Goal: Transaction & Acquisition: Purchase product/service

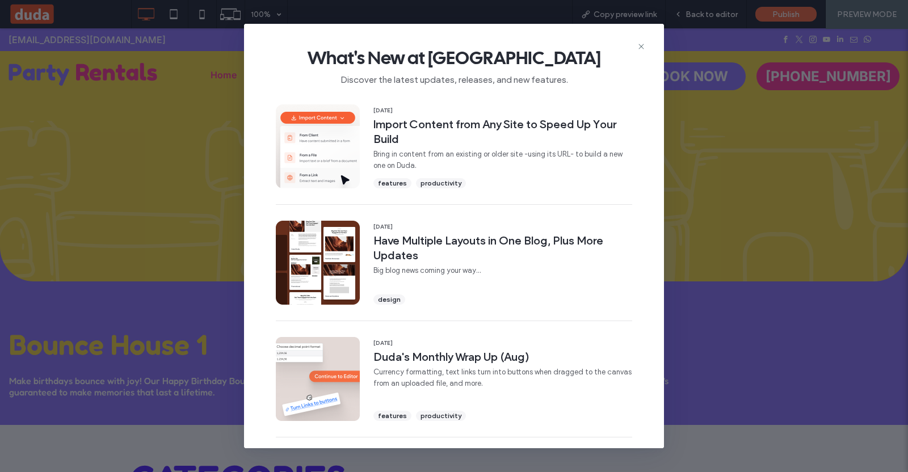
click at [635, 48] on span "What's New at [GEOGRAPHIC_DATA]" at bounding box center [454, 58] width 384 height 23
click at [644, 45] on icon at bounding box center [641, 46] width 9 height 9
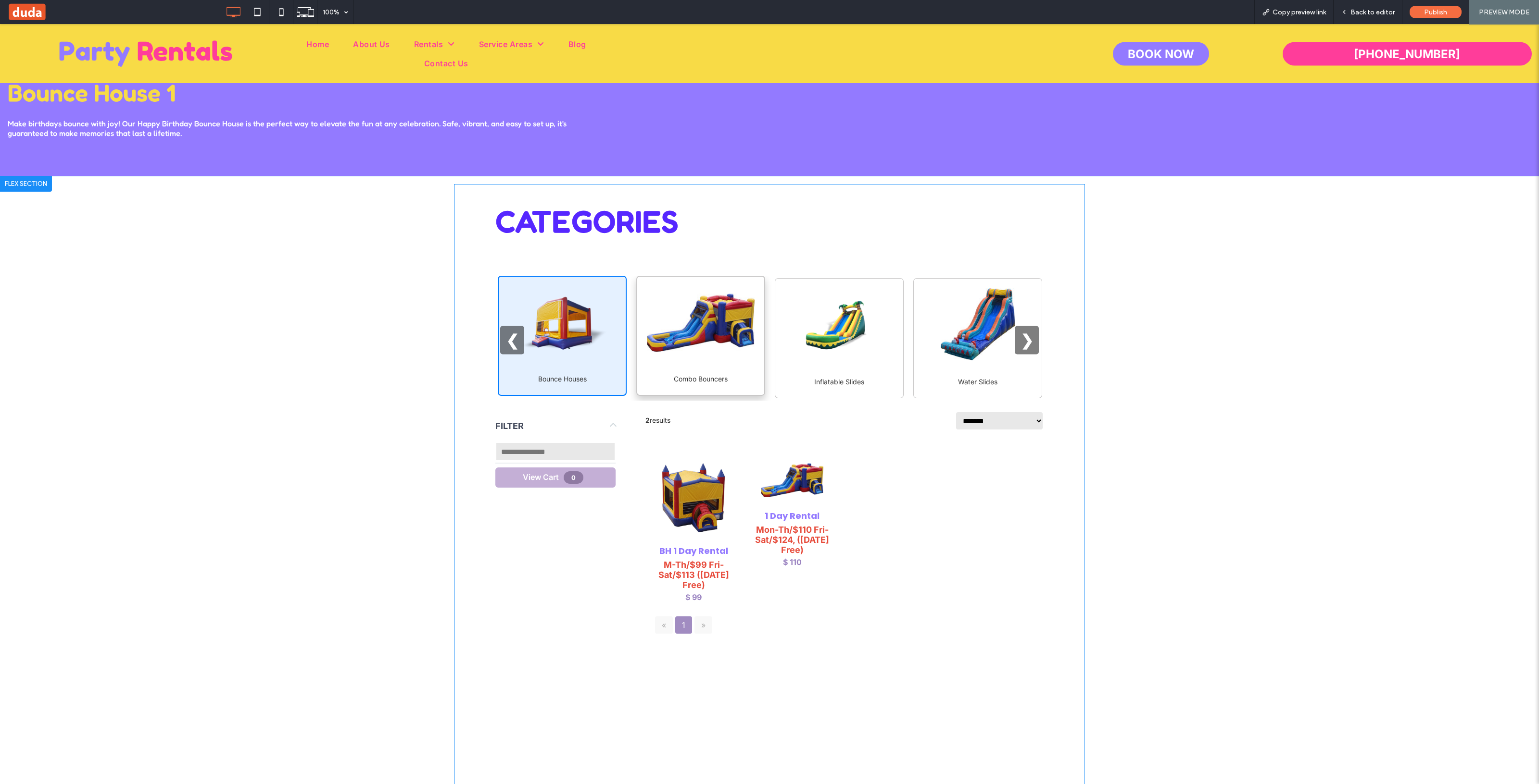
scroll to position [180, 0]
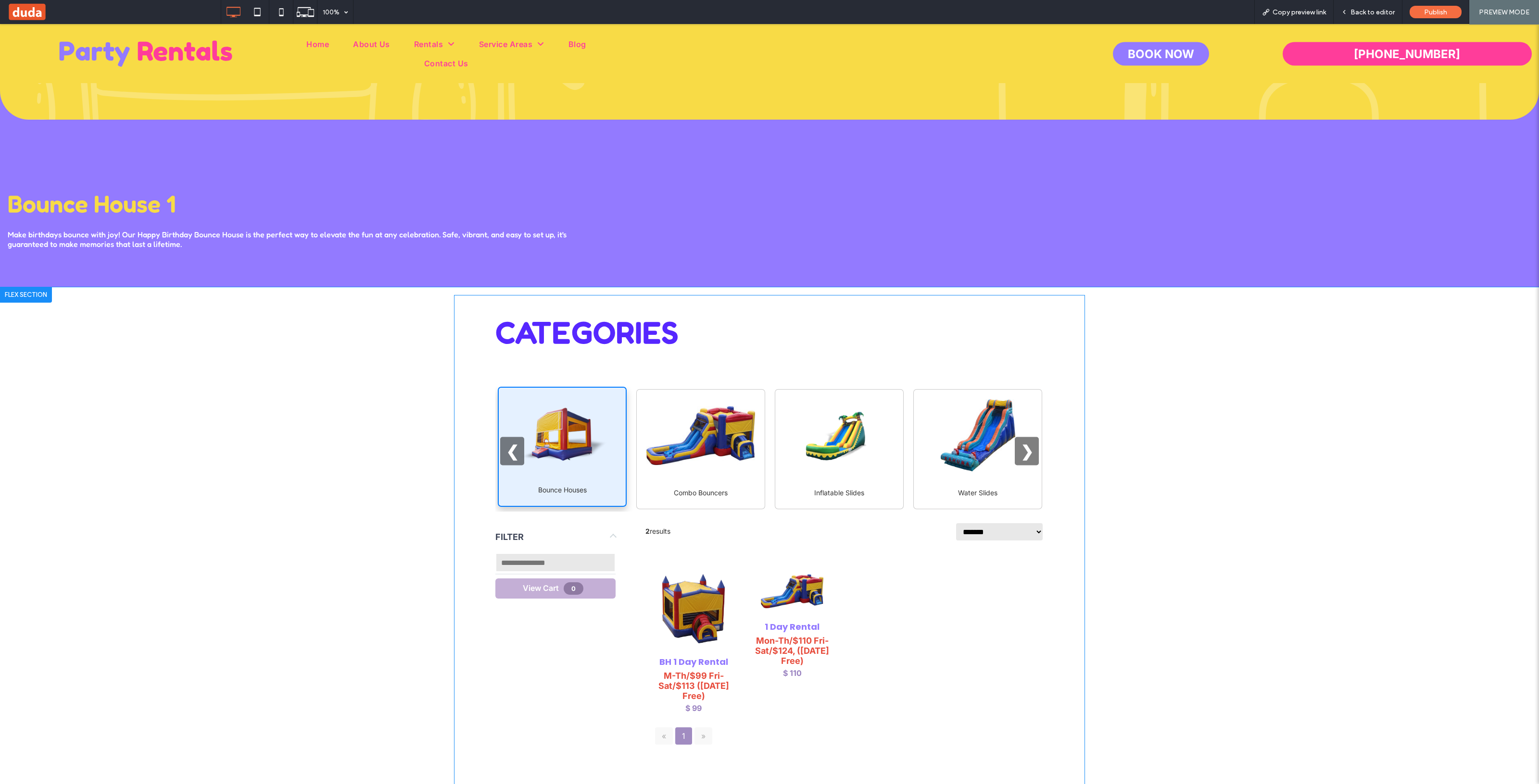
click at [581, 400] on div "Bounce Houses" at bounding box center [562, 447] width 129 height 120
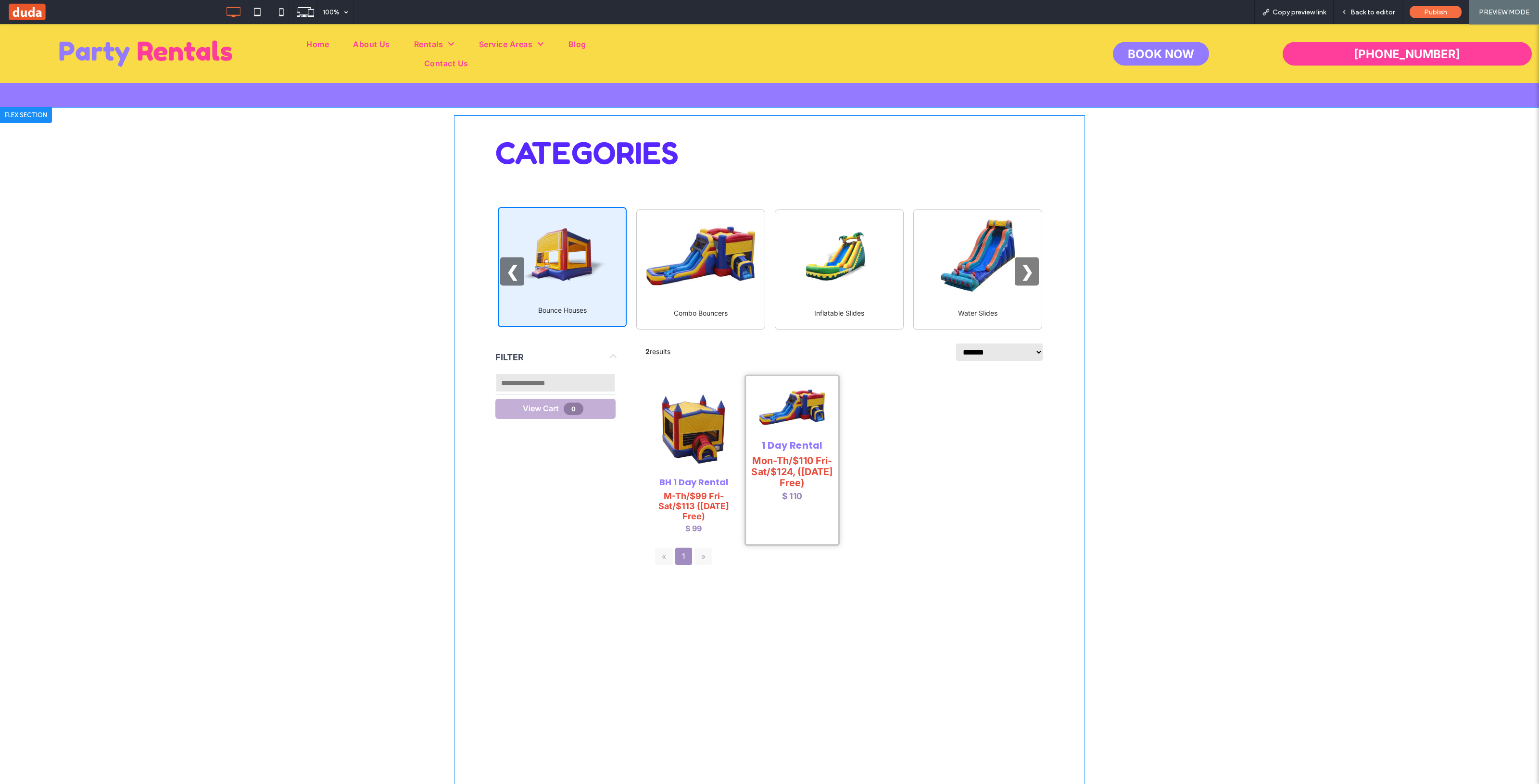
scroll to position [361, 0]
click at [711, 303] on div "Combo Bouncers" at bounding box center [700, 309] width 108 height 13
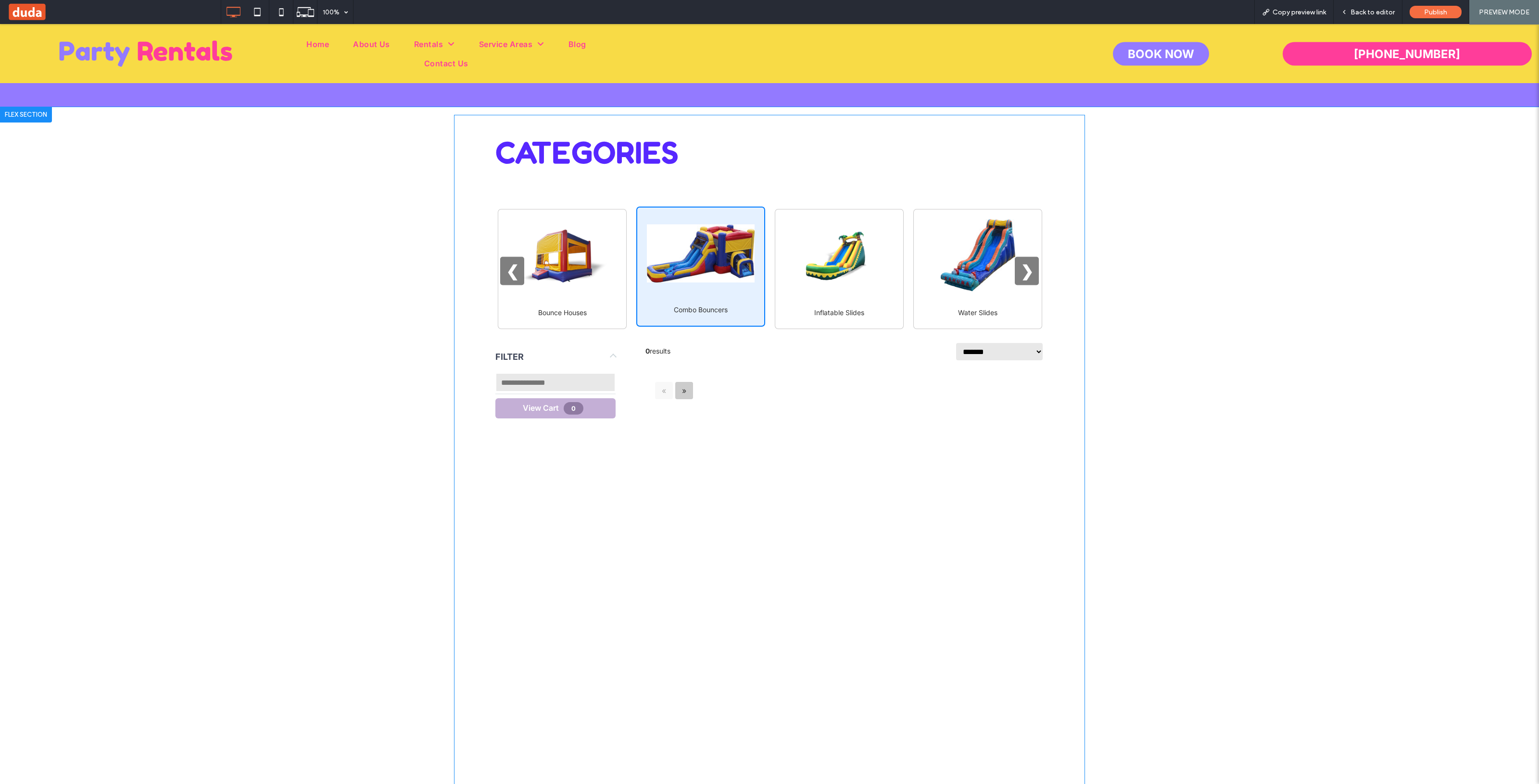
click at [678, 390] on link "»" at bounding box center [684, 390] width 18 height 17
click at [661, 390] on div "« »" at bounding box center [844, 391] width 398 height 27
click at [687, 390] on link "»" at bounding box center [684, 390] width 18 height 17
click at [660, 390] on div "« »" at bounding box center [844, 391] width 398 height 27
click at [680, 390] on link "»" at bounding box center [684, 390] width 18 height 17
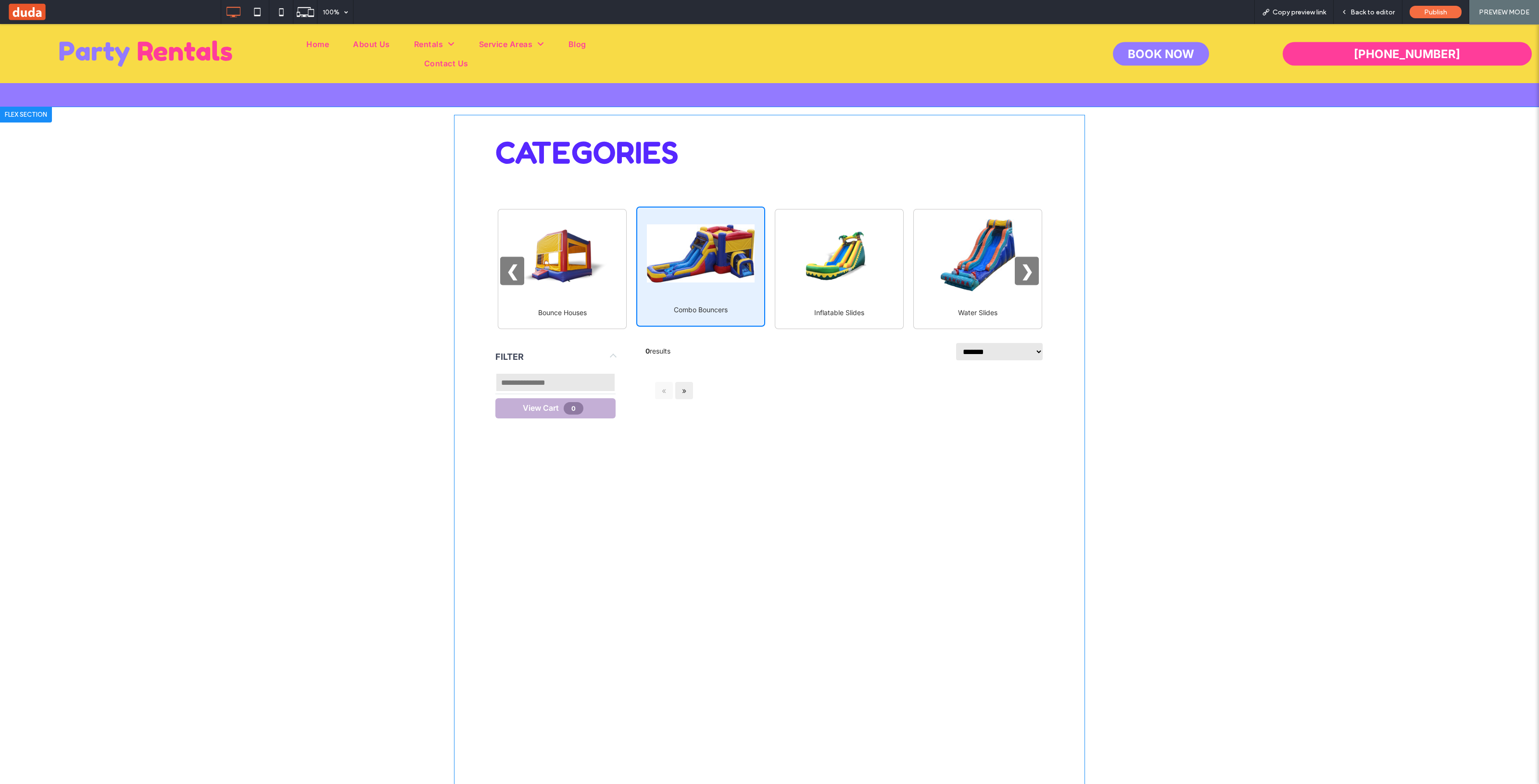
click at [663, 390] on div "« »" at bounding box center [844, 391] width 398 height 27
click at [680, 390] on link "»" at bounding box center [684, 390] width 18 height 17
click at [662, 390] on div "« »" at bounding box center [844, 391] width 398 height 27
click at [685, 389] on link "»" at bounding box center [684, 390] width 18 height 17
click at [665, 389] on div "« »" at bounding box center [844, 391] width 398 height 27
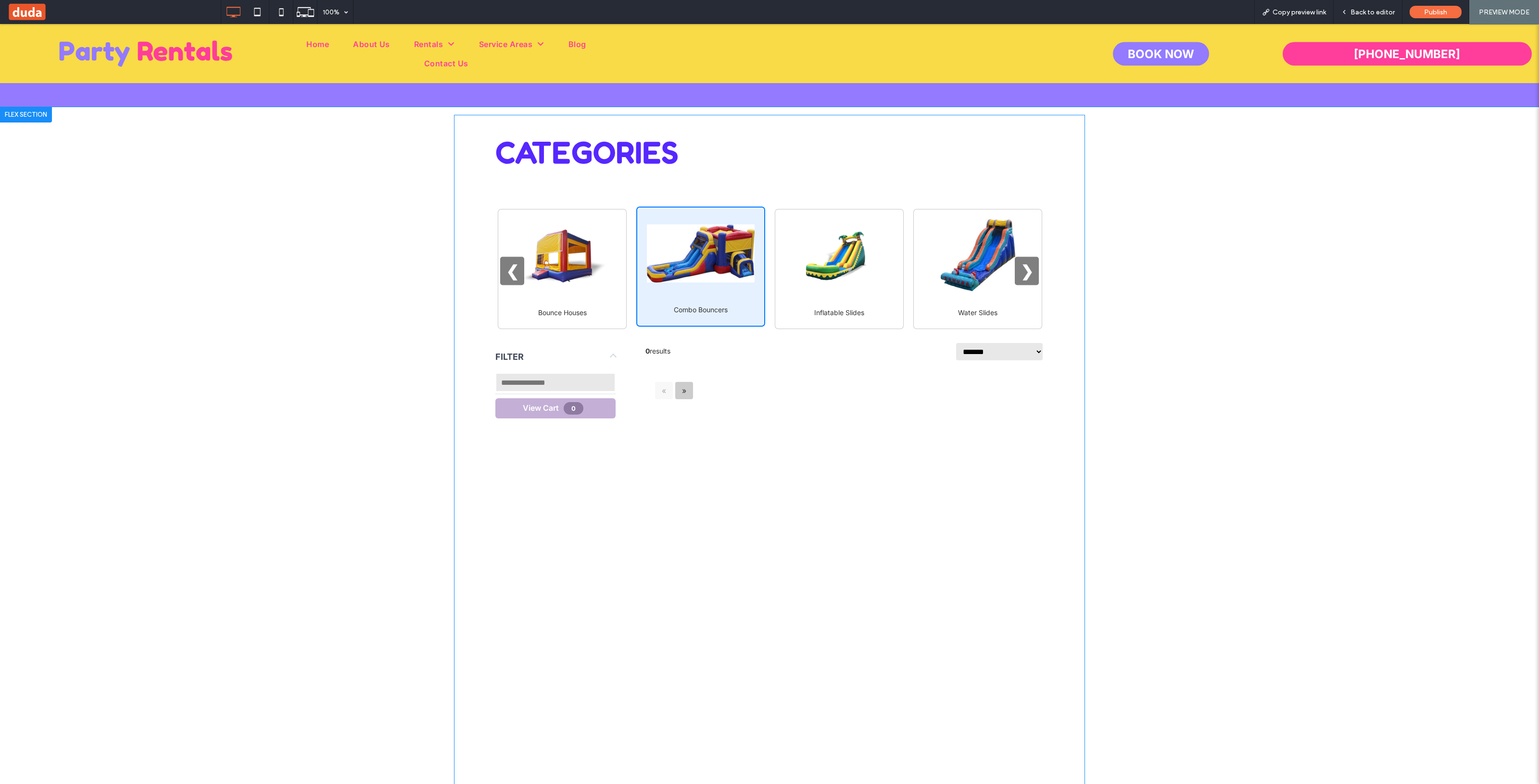
click at [682, 389] on link "»" at bounding box center [684, 390] width 18 height 17
click at [592, 287] on img at bounding box center [562, 253] width 108 height 72
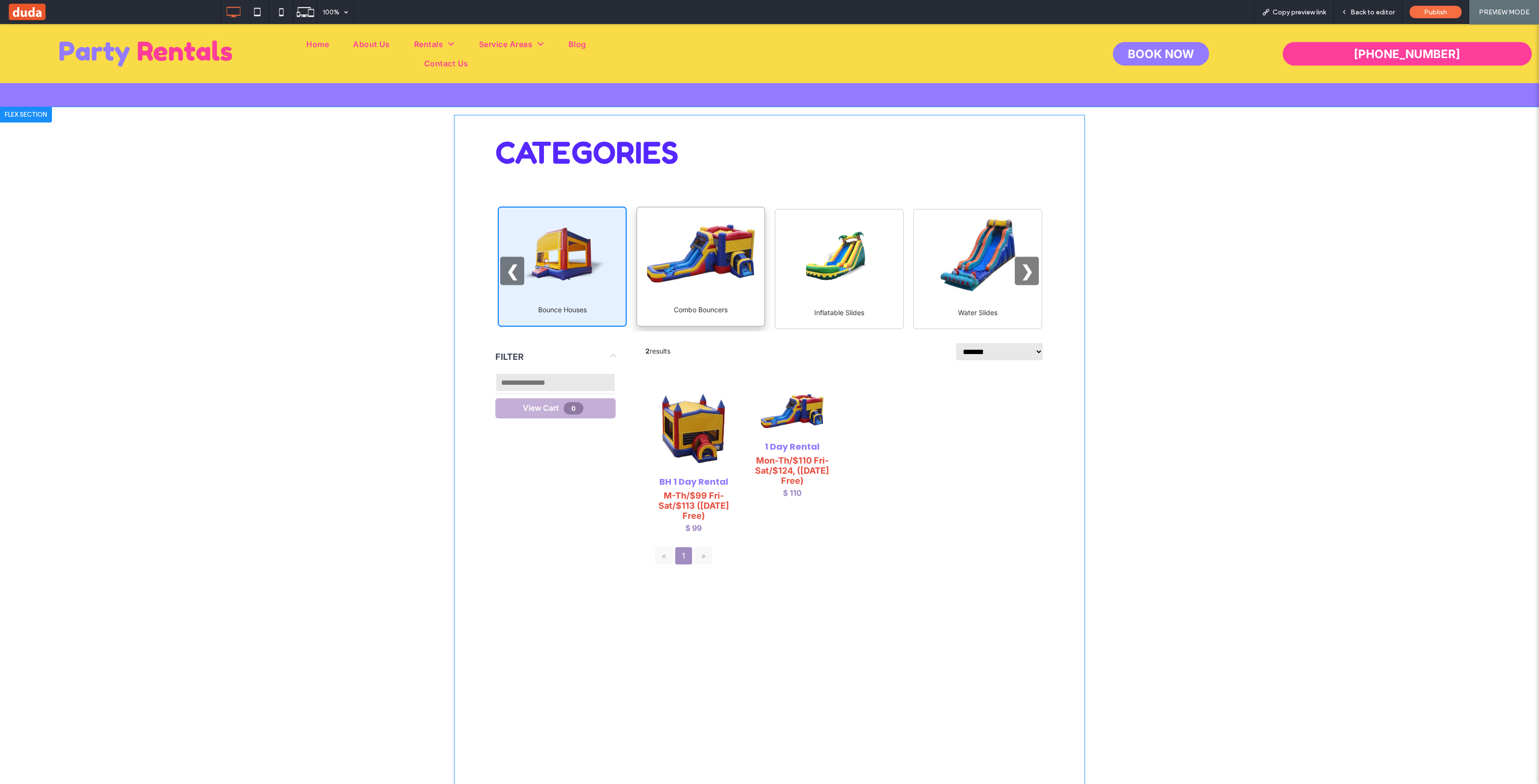
click at [671, 315] on div "Combo Bouncers" at bounding box center [700, 309] width 108 height 13
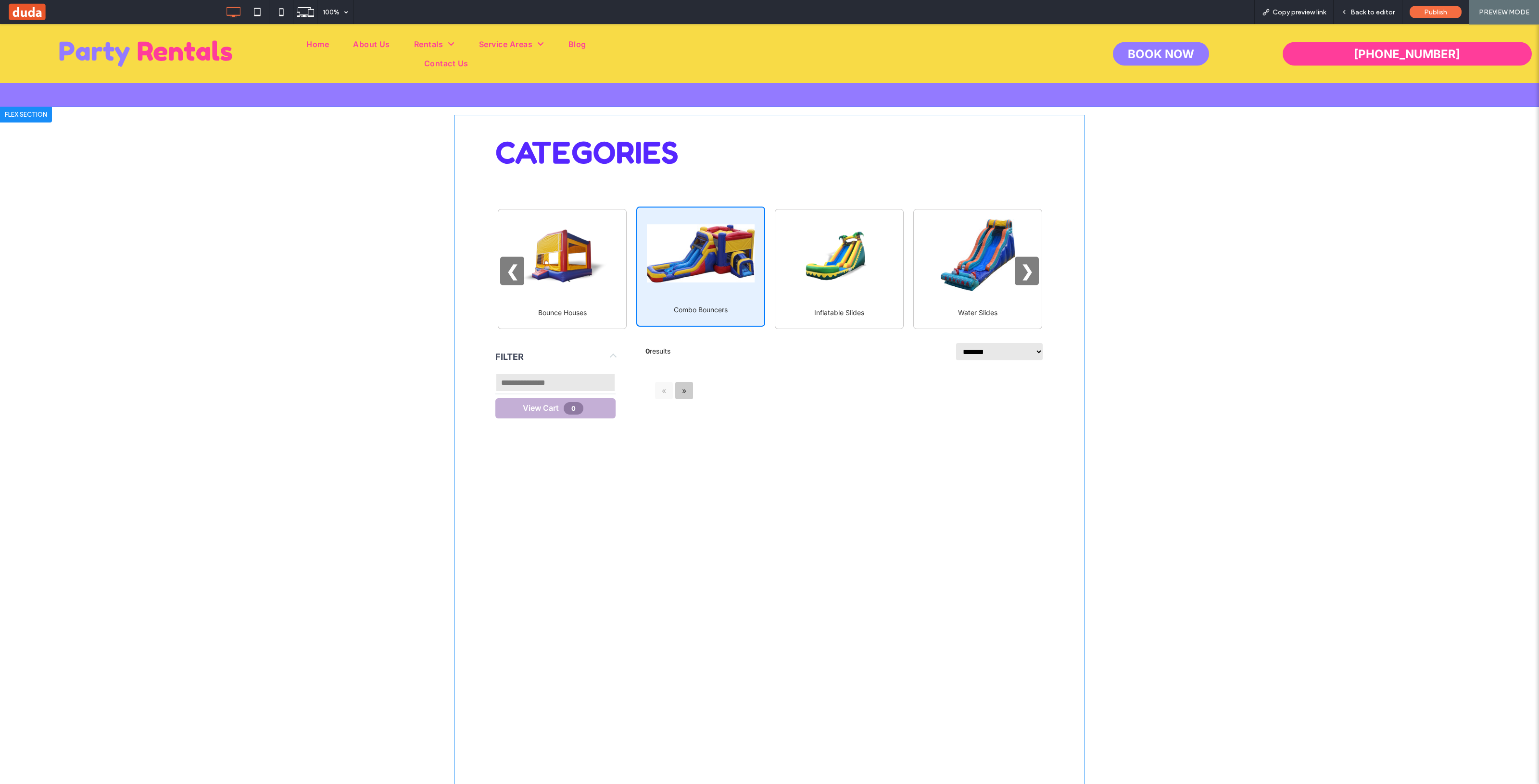
click at [683, 385] on link "»" at bounding box center [684, 390] width 18 height 17
click at [664, 389] on div "« »" at bounding box center [844, 391] width 398 height 27
click at [681, 386] on link "»" at bounding box center [684, 390] width 18 height 17
click at [667, 388] on div "« »" at bounding box center [844, 391] width 398 height 27
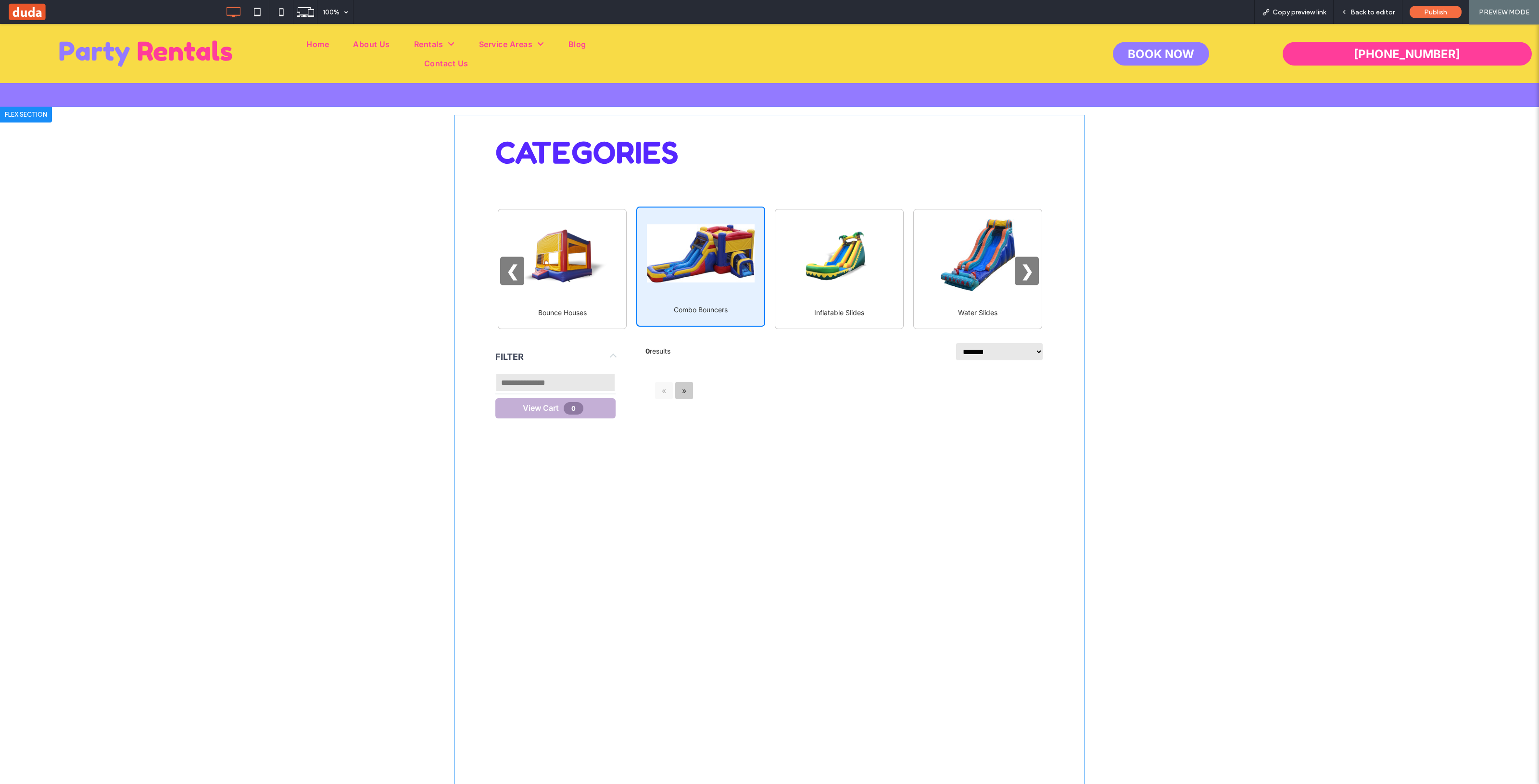
click at [684, 389] on link "»" at bounding box center [684, 390] width 18 height 17
click at [656, 392] on div "« »" at bounding box center [844, 391] width 398 height 27
click at [688, 389] on link "»" at bounding box center [684, 390] width 18 height 17
click at [657, 389] on div "« »" at bounding box center [844, 391] width 398 height 27
click at [591, 284] on div "❮ ❯" at bounding box center [769, 269] width 548 height 32
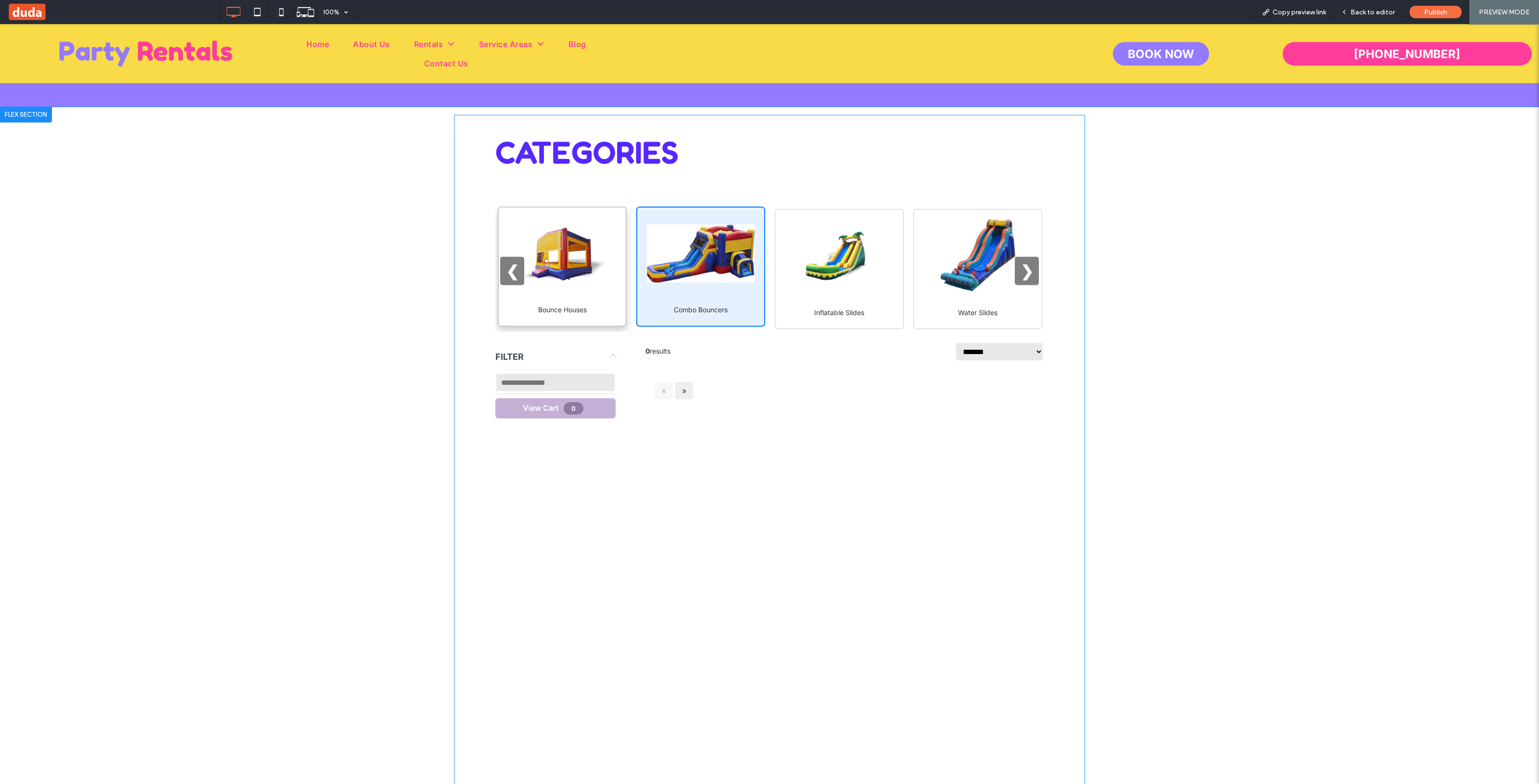
click at [541, 294] on div "Bounce Houses" at bounding box center [562, 267] width 129 height 120
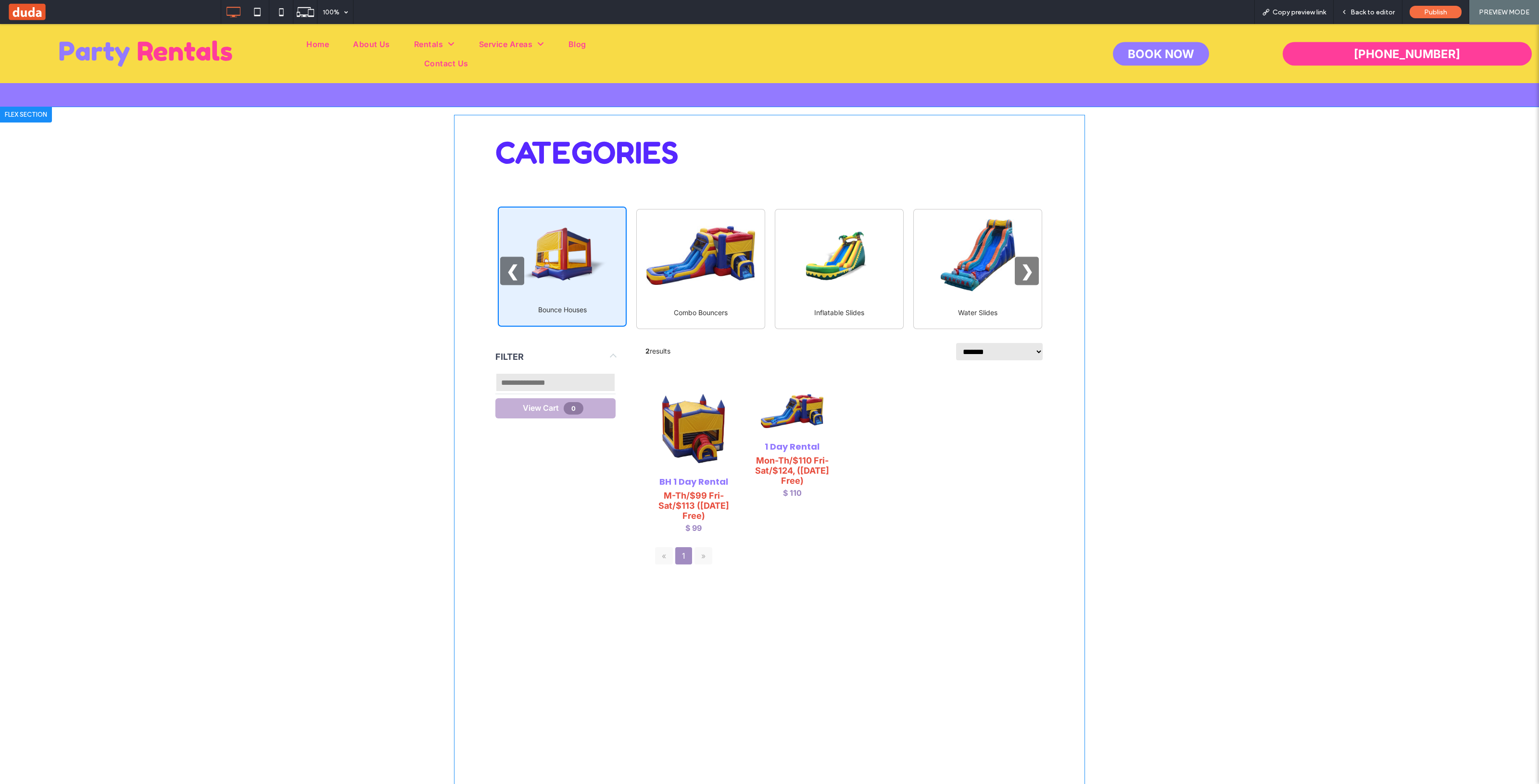
click at [769, 361] on div "**********" at bounding box center [999, 351] width 88 height 22
click at [769, 352] on select "**********" at bounding box center [999, 351] width 88 height 19
click at [769, 342] on select "**********" at bounding box center [999, 351] width 88 height 19
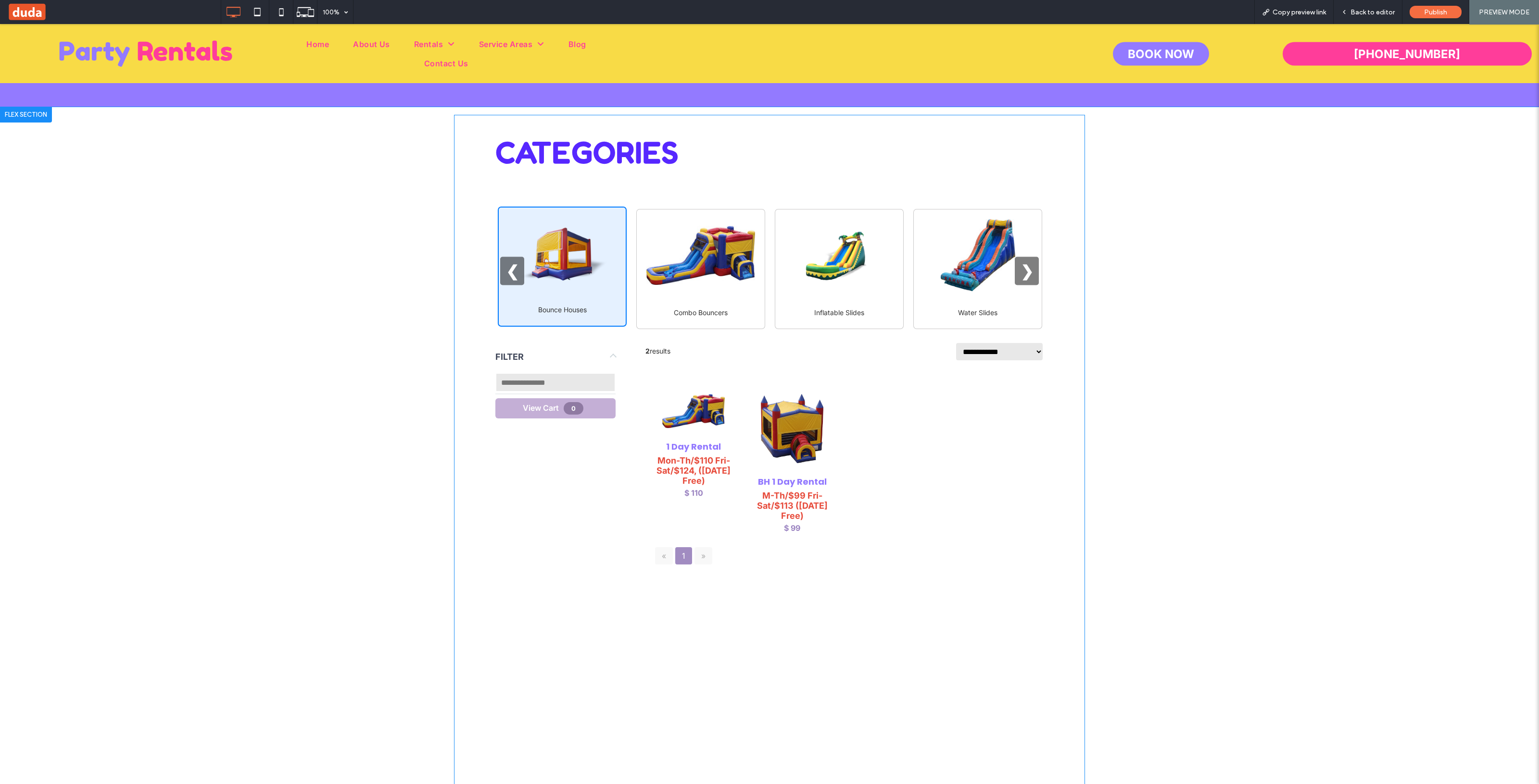
click at [769, 344] on select "**********" at bounding box center [999, 351] width 88 height 19
select select "*********"
click at [769, 342] on select "**********" at bounding box center [999, 351] width 88 height 19
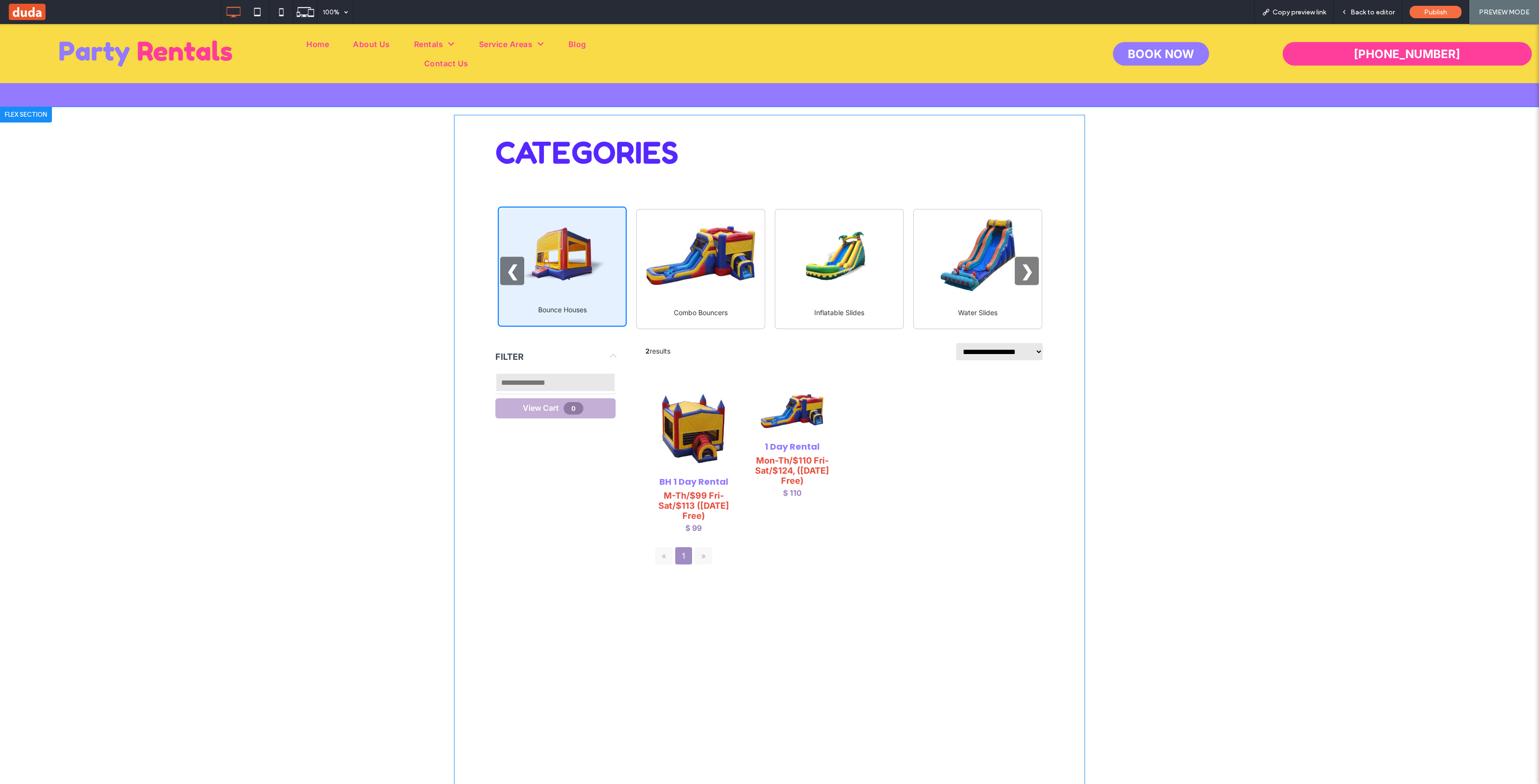
click at [769, 347] on select "**********" at bounding box center [999, 351] width 88 height 19
click at [581, 400] on button "View Cart 0" at bounding box center [556, 409] width 120 height 20
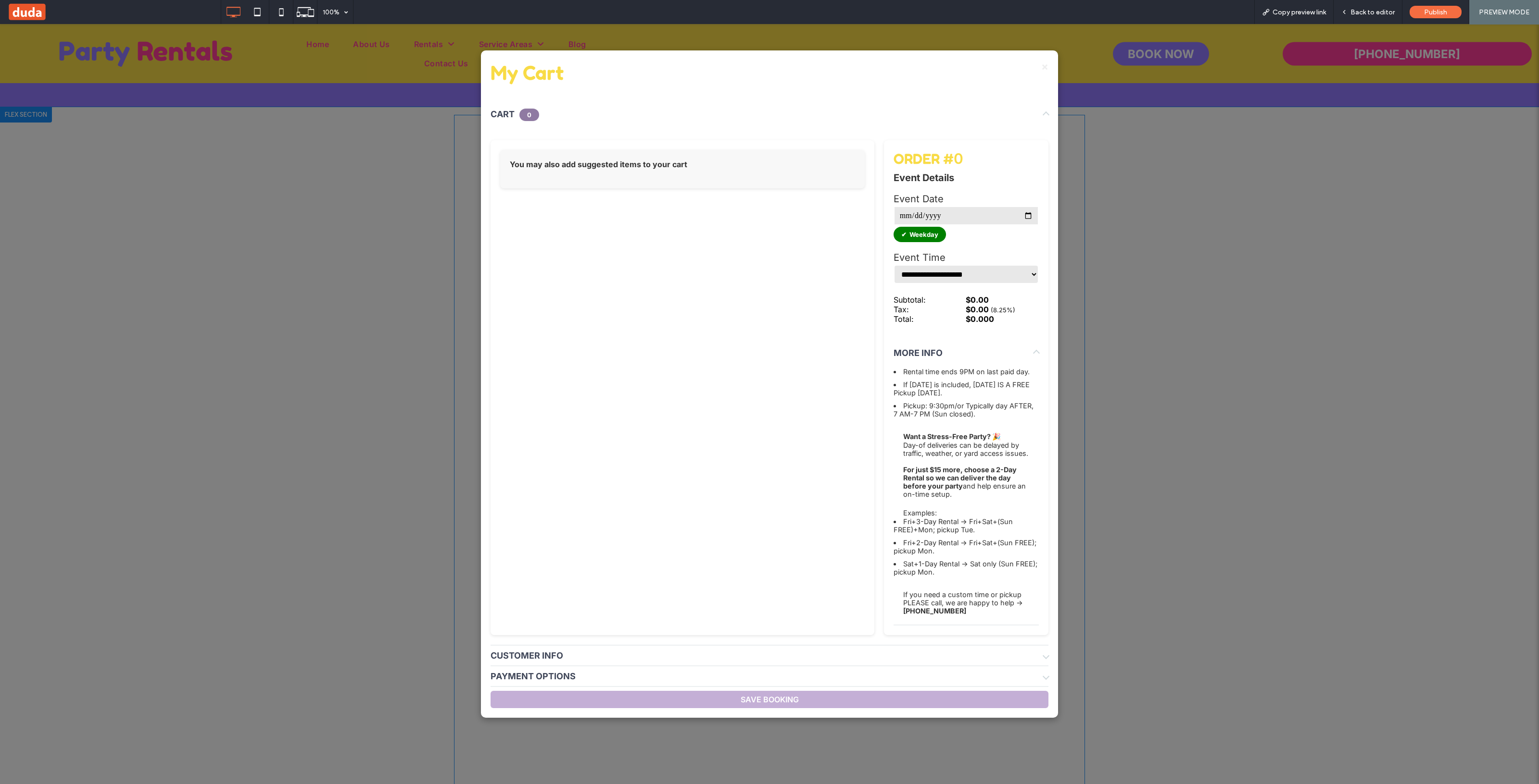
scroll to position [180, 0]
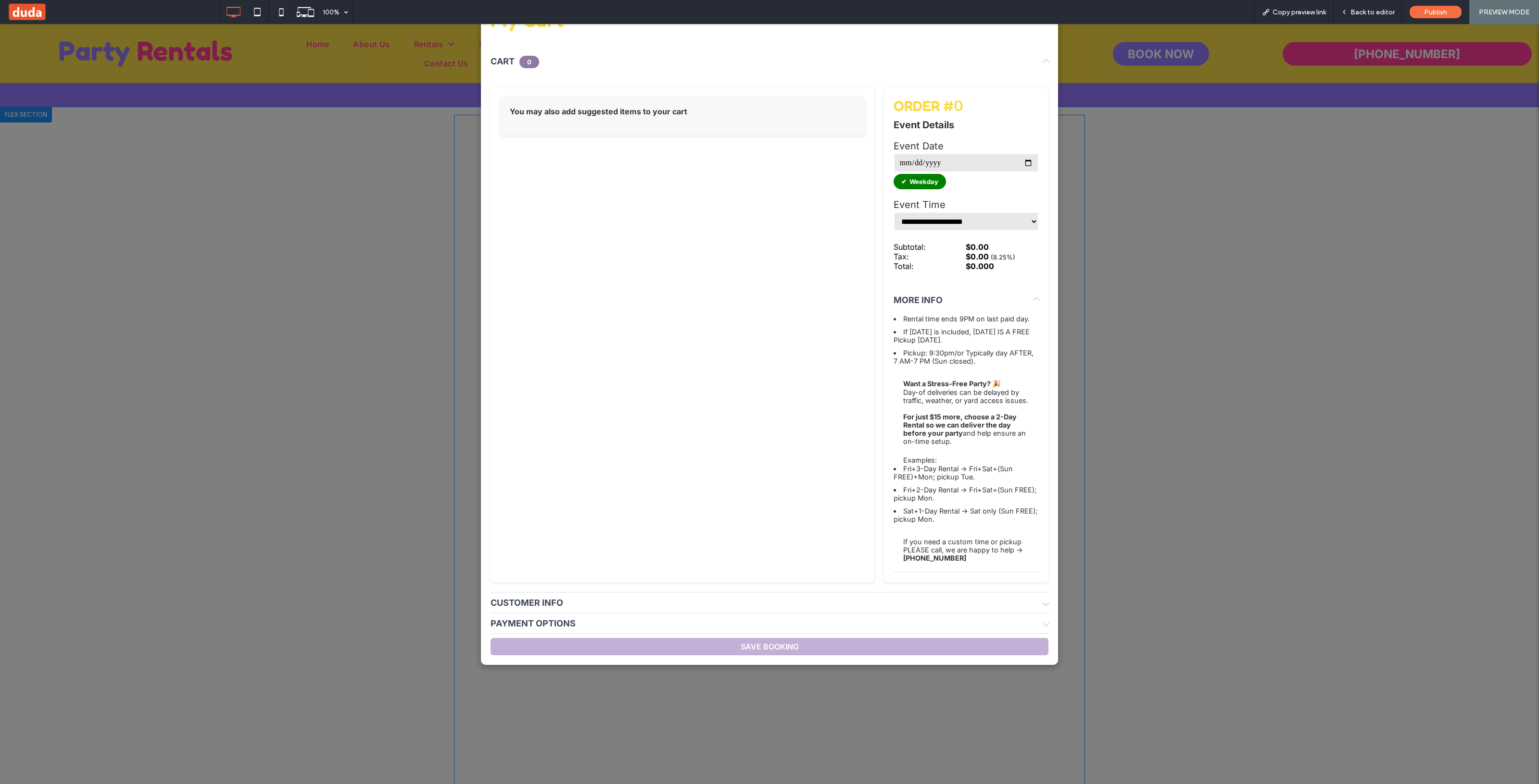
click at [609, 400] on div "**********" at bounding box center [769, 322] width 557 height 542
click at [600, 400] on div "CUSTOMER INFO" at bounding box center [769, 602] width 557 height 19
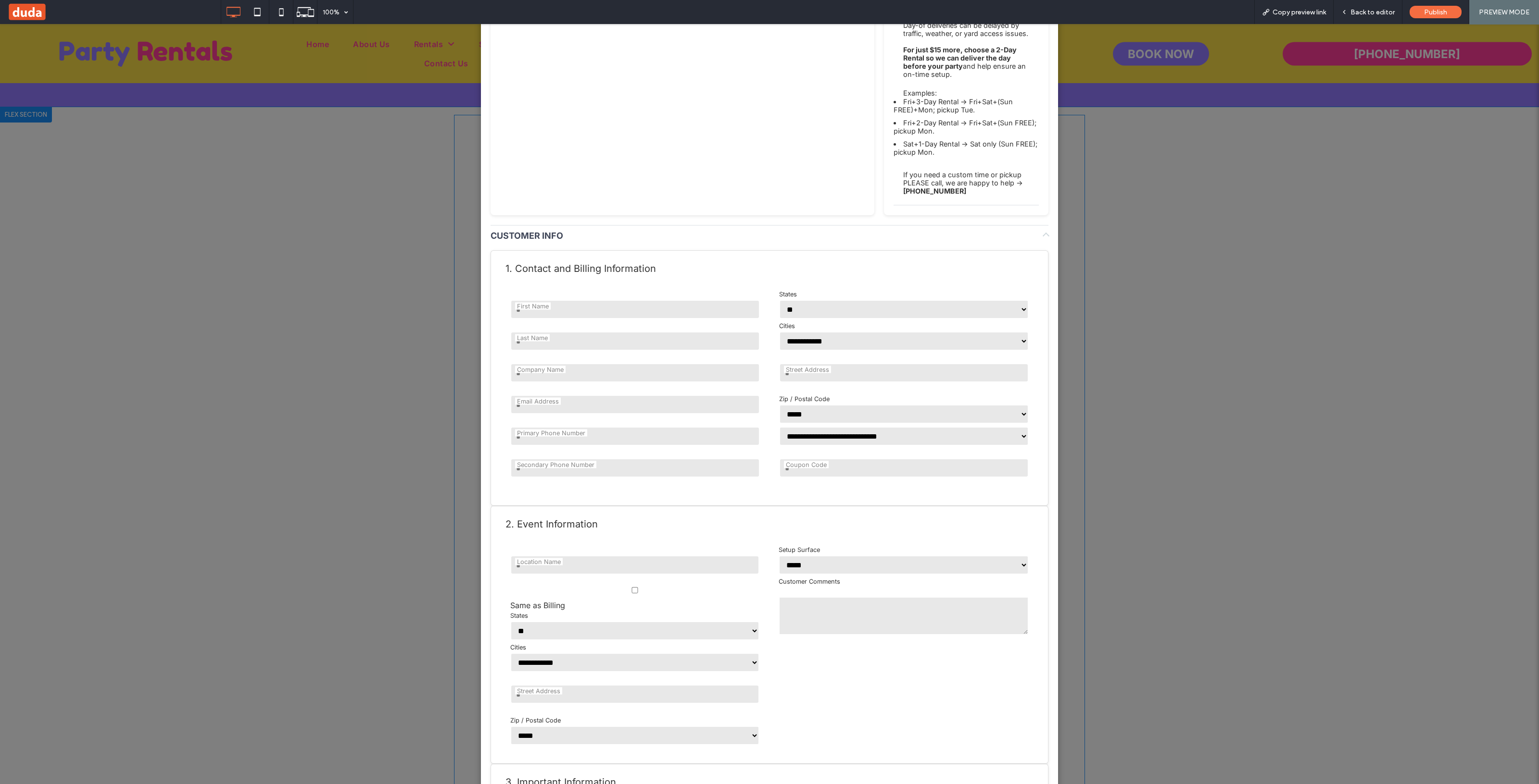
scroll to position [601, 0]
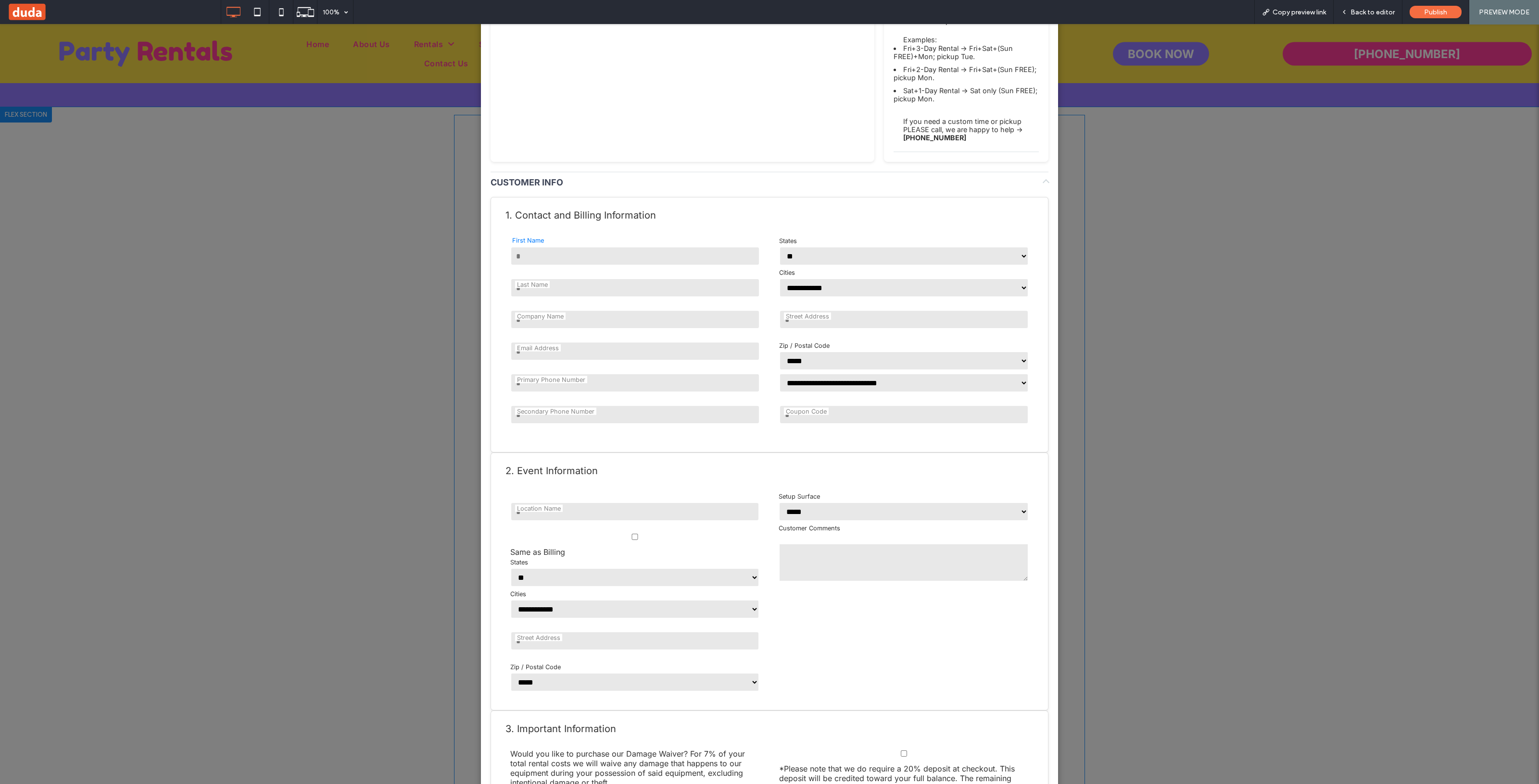
click at [616, 266] on input "text" at bounding box center [634, 256] width 250 height 19
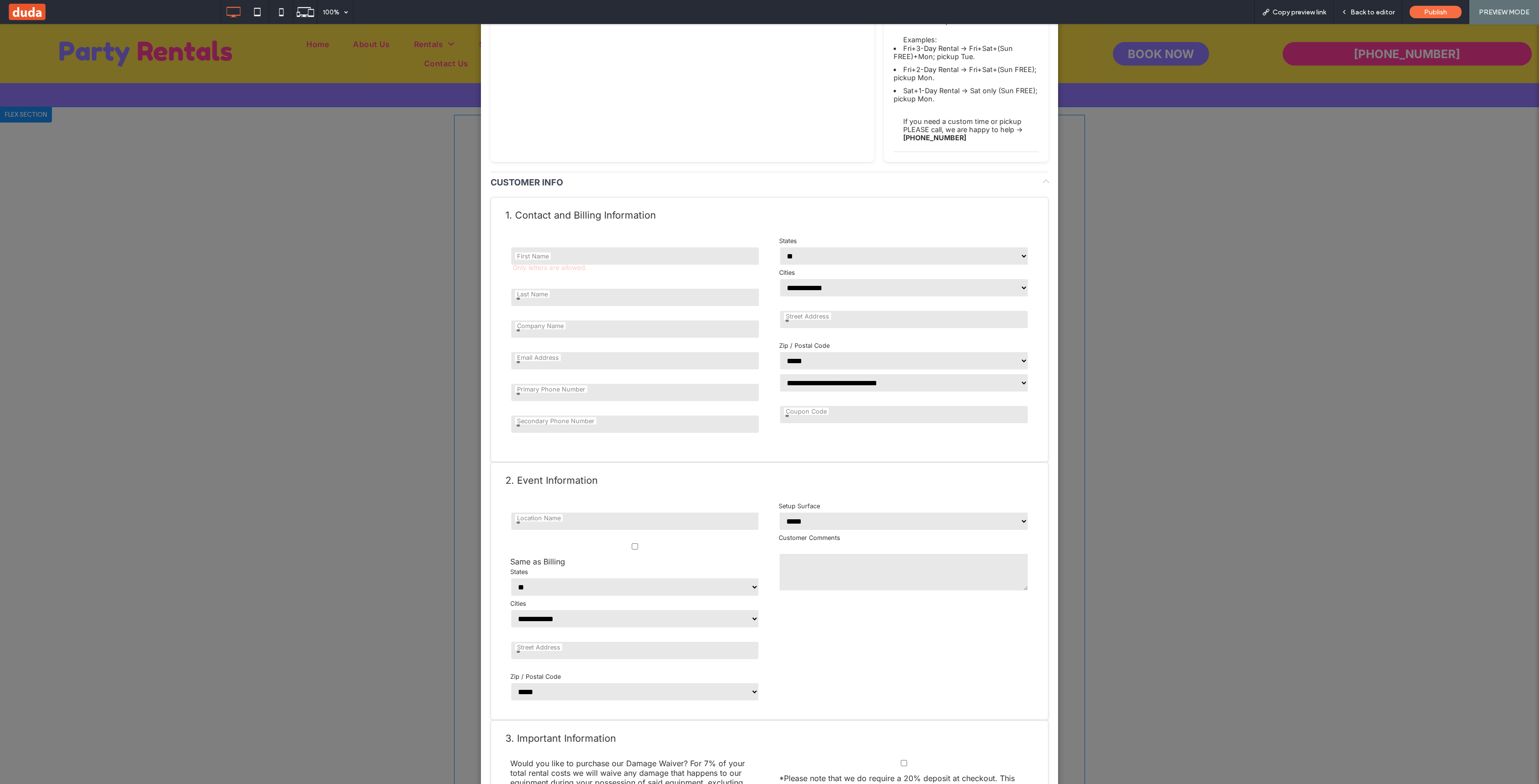
click at [429, 328] on div "**********" at bounding box center [769, 404] width 1539 height 760
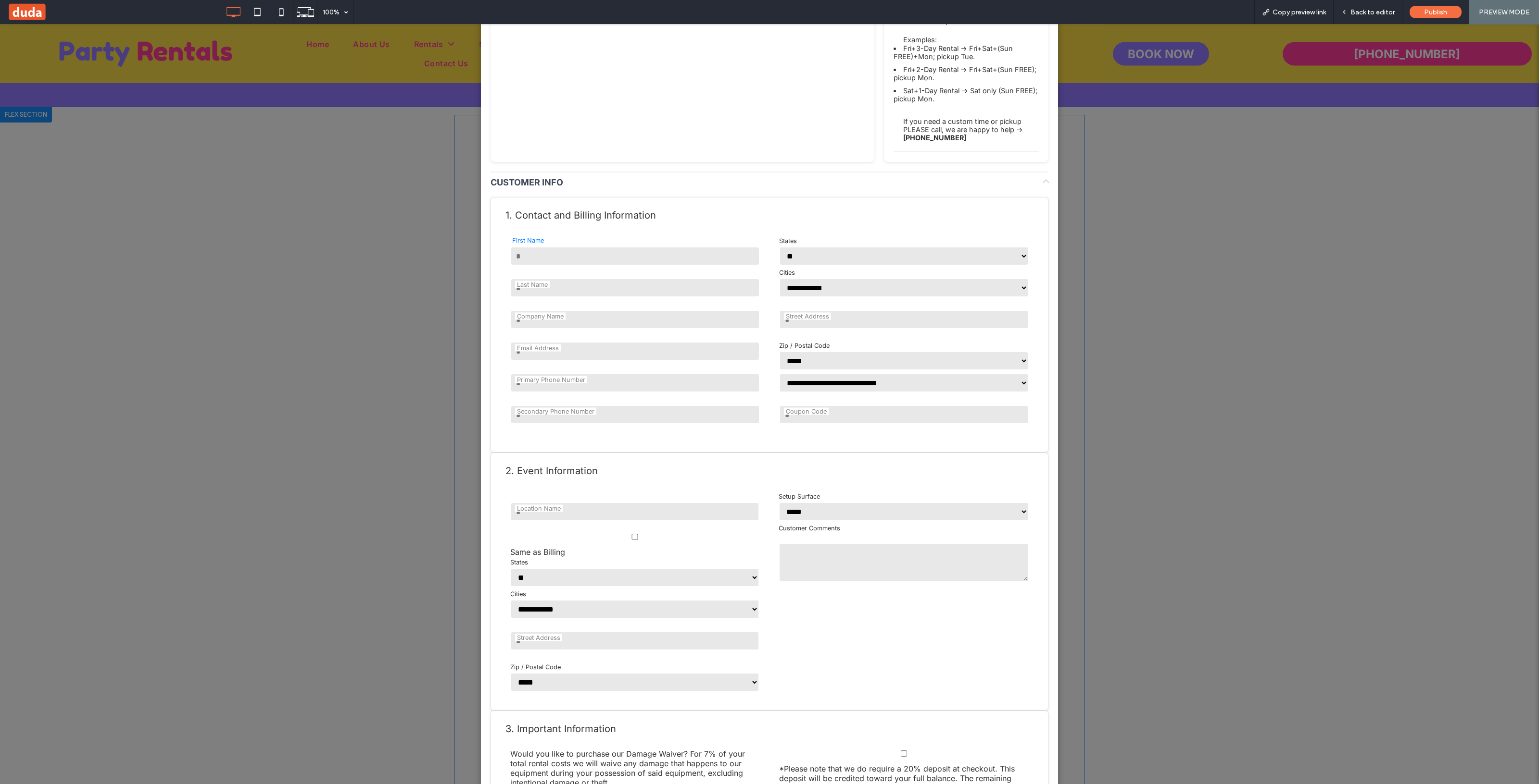
click at [575, 266] on input "text" at bounding box center [634, 256] width 250 height 19
click at [518, 325] on input "text" at bounding box center [634, 319] width 250 height 19
click at [521, 297] on input "text" at bounding box center [634, 288] width 250 height 19
click at [510, 361] on input "email" at bounding box center [634, 351] width 250 height 19
click at [493, 400] on div "**********" at bounding box center [769, 582] width 557 height 258
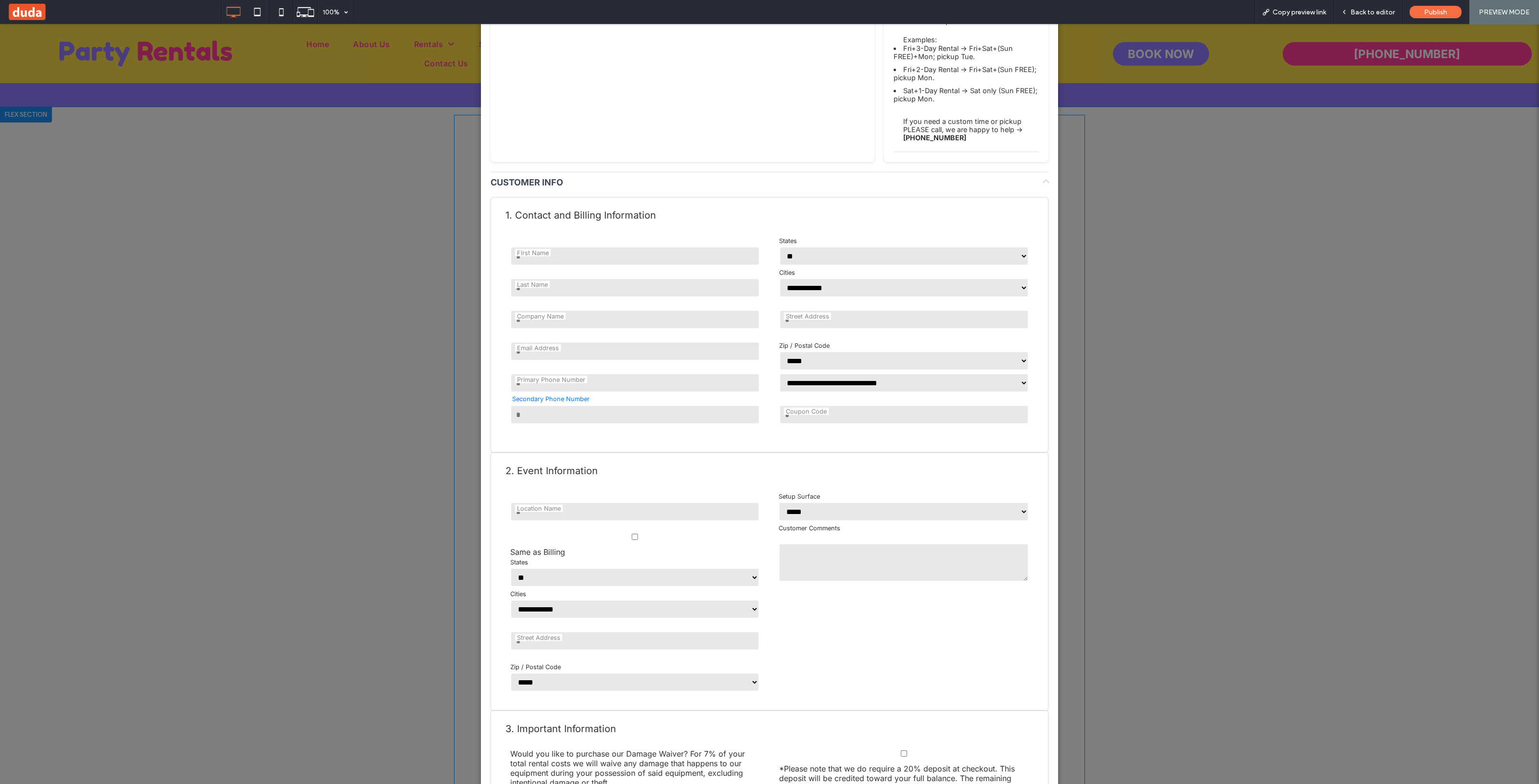
click at [542, 400] on input "tel" at bounding box center [634, 415] width 250 height 19
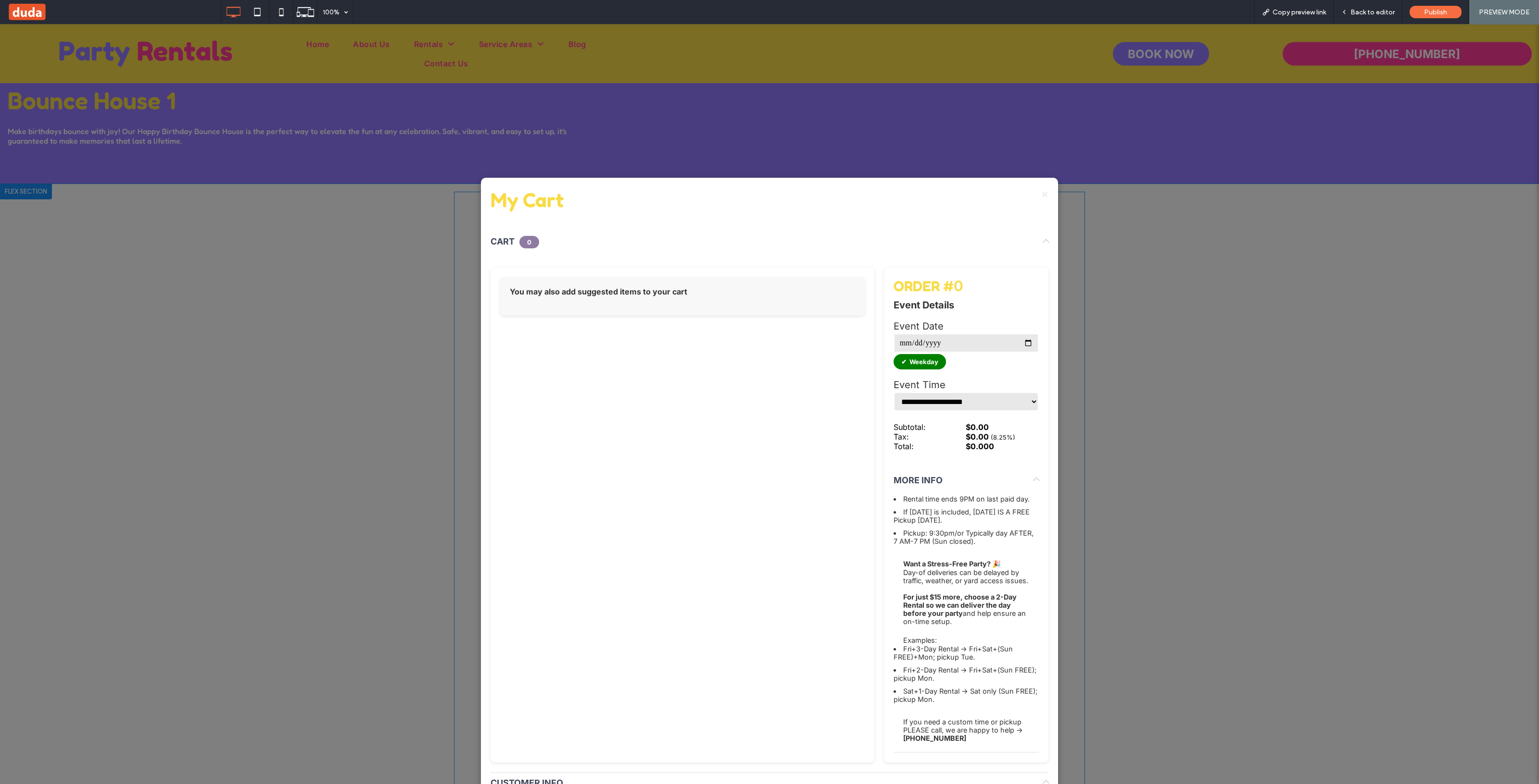
scroll to position [240, 0]
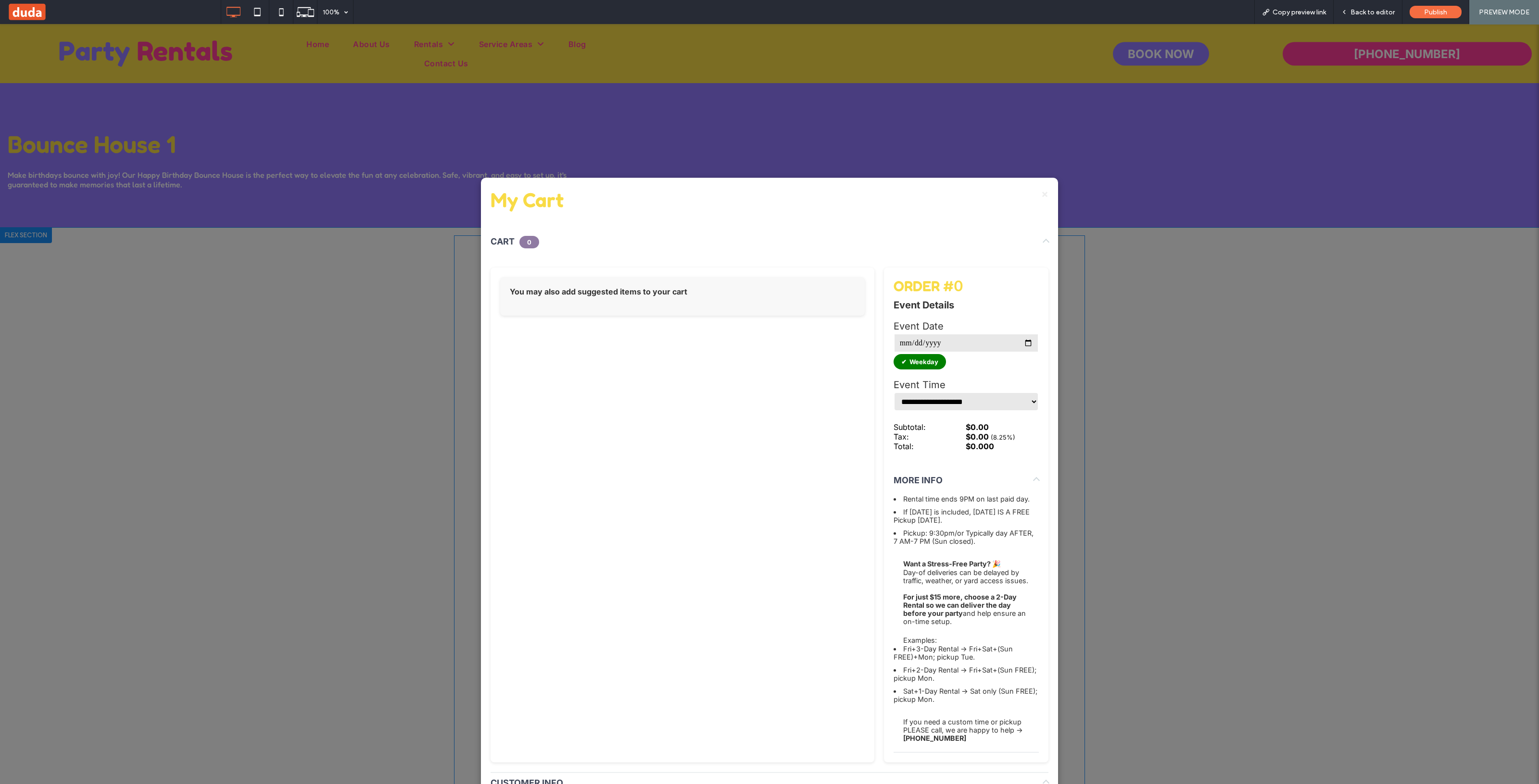
click at [769, 187] on h2 "My Cart" at bounding box center [769, 199] width 557 height 25
click at [769, 187] on span "×" at bounding box center [1044, 193] width 8 height 13
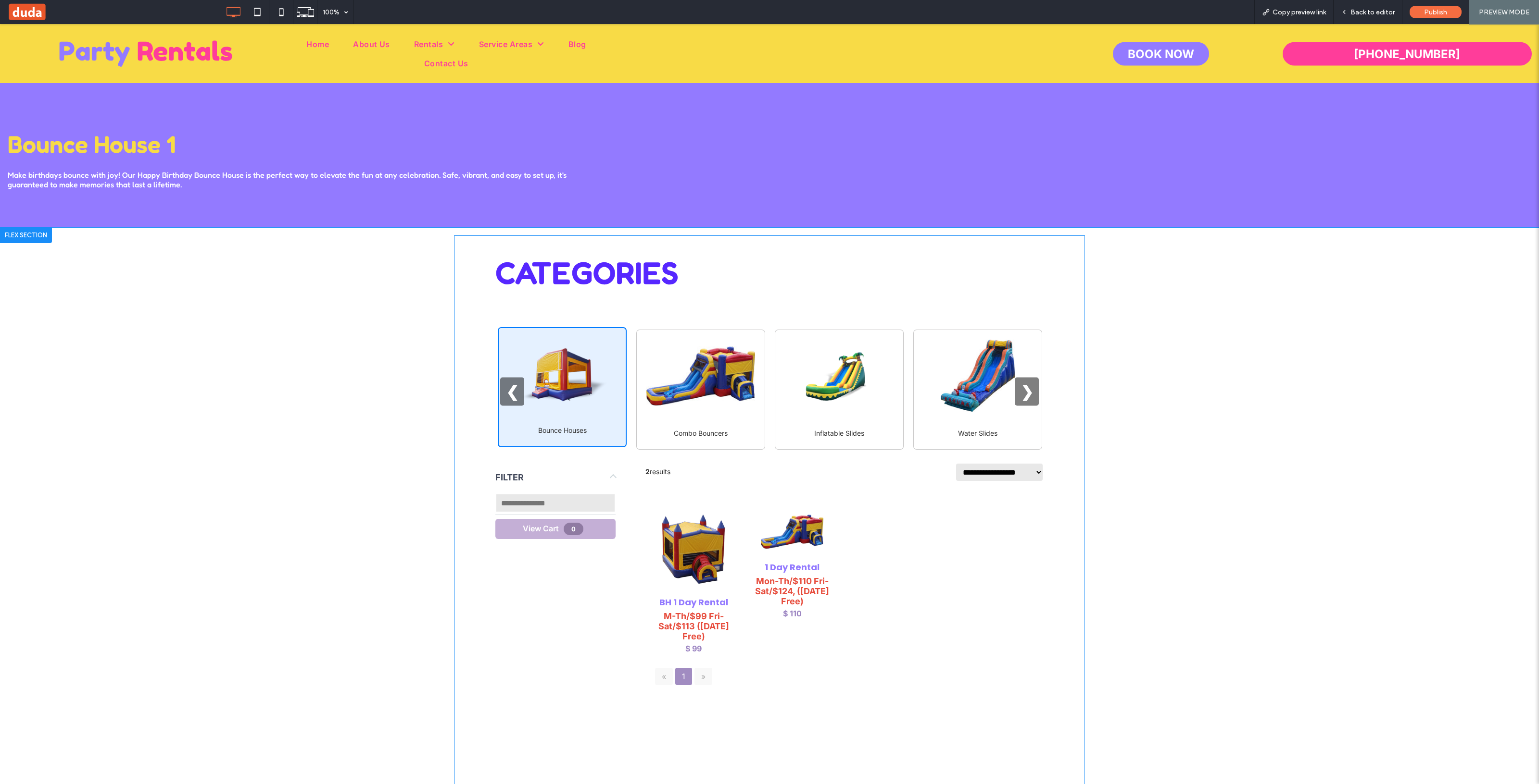
click at [727, 393] on div "❮ ❯" at bounding box center [769, 390] width 548 height 32
click at [705, 400] on div "❮ ❯" at bounding box center [769, 390] width 548 height 32
click at [691, 400] on div "Combo Bouncers" at bounding box center [700, 430] width 108 height 13
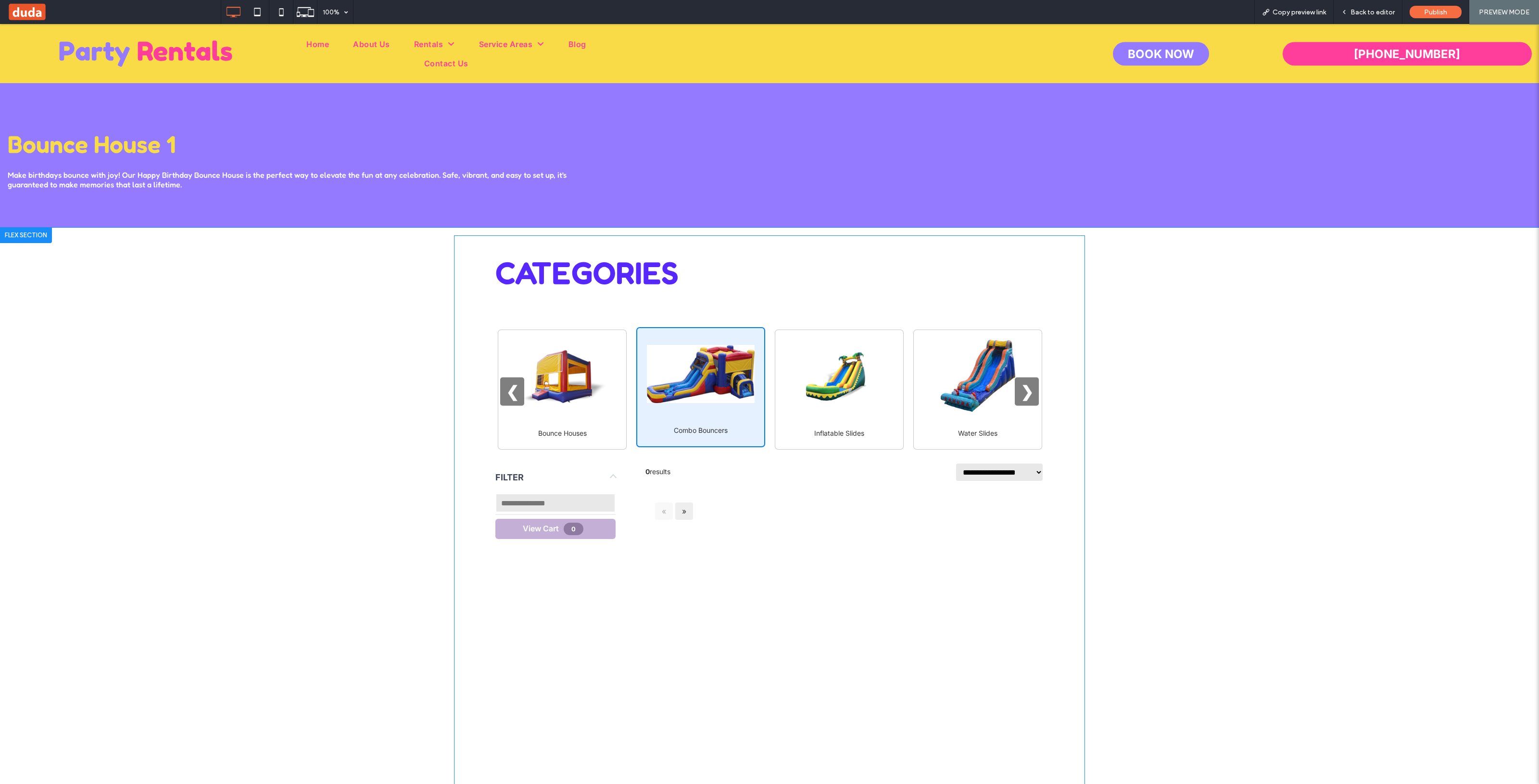
scroll to position [361, 0]
